Goal: Task Accomplishment & Management: Use online tool/utility

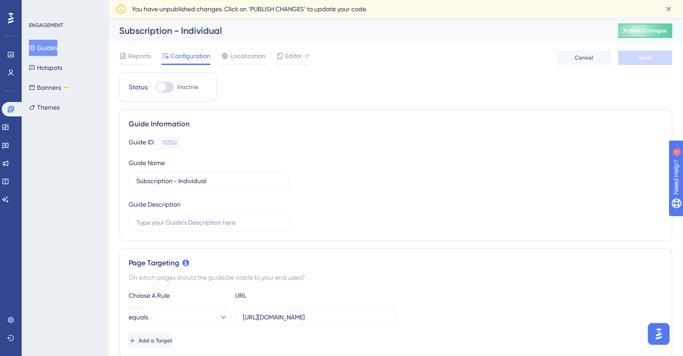
click at [48, 47] on button "Guides" at bounding box center [43, 48] width 28 height 16
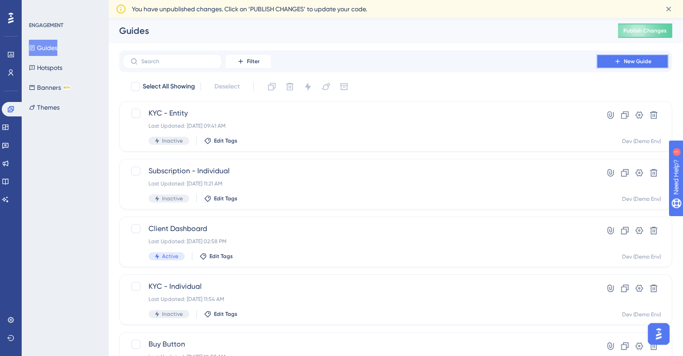
click at [631, 60] on span "New Guide" at bounding box center [638, 61] width 28 height 7
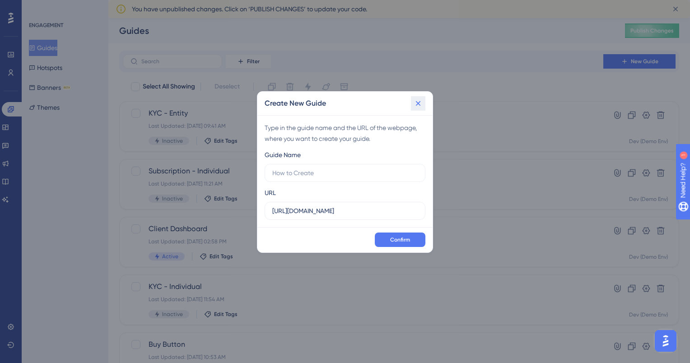
click at [418, 104] on icon at bounding box center [418, 103] width 5 height 5
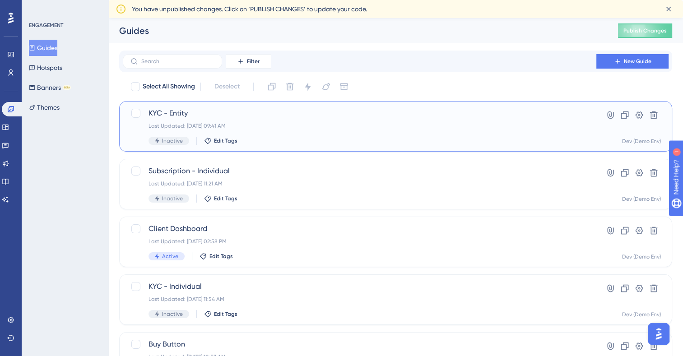
click at [175, 112] on span "KYC - Entity" at bounding box center [359, 113] width 422 height 11
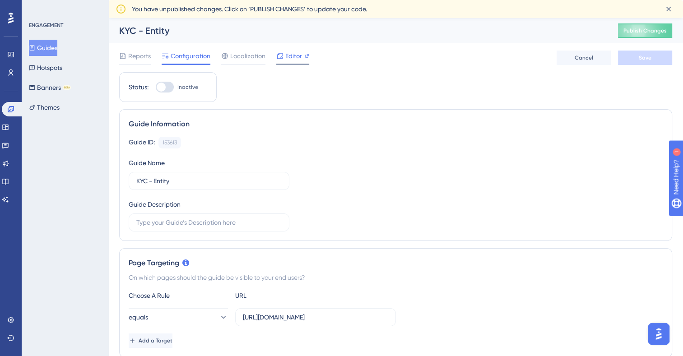
click at [291, 59] on span "Editor" at bounding box center [293, 56] width 17 height 11
click at [55, 43] on button "Guides" at bounding box center [43, 48] width 28 height 16
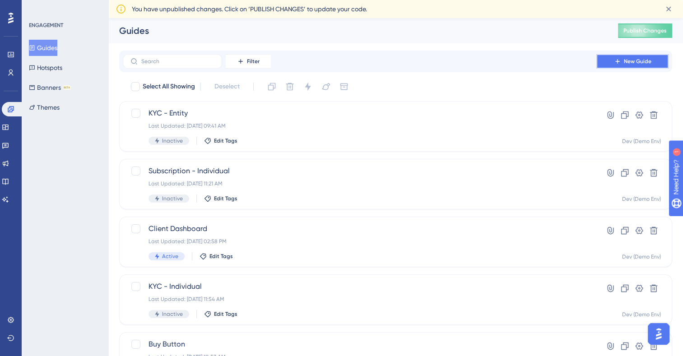
click at [632, 62] on span "New Guide" at bounding box center [638, 61] width 28 height 7
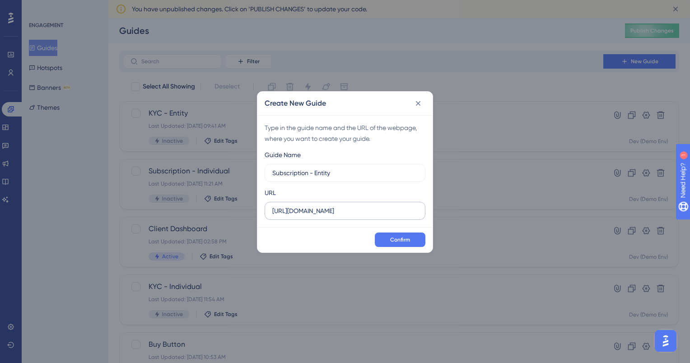
type input "Subscription - Entity"
drag, startPoint x: 401, startPoint y: 213, endPoint x: 241, endPoint y: 215, distance: 160.2
click at [241, 215] on div "Create New Guide Type in the guide name and the URL of the webpage, where you w…" at bounding box center [345, 181] width 690 height 363
paste input "[DOMAIN_NAME][URL]"
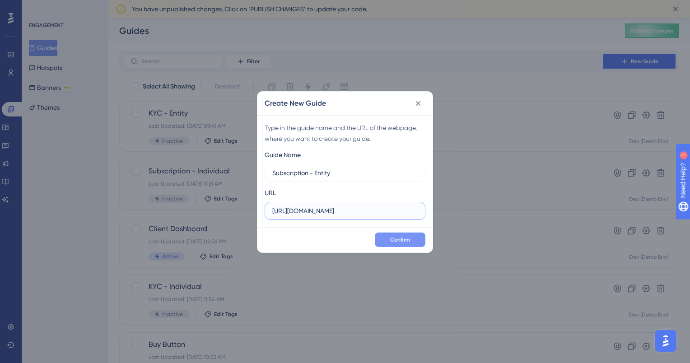
type input "[URL][DOMAIN_NAME]"
click at [394, 241] on span "Confirm" at bounding box center [400, 239] width 20 height 7
